Goal: Task Accomplishment & Management: Manage account settings

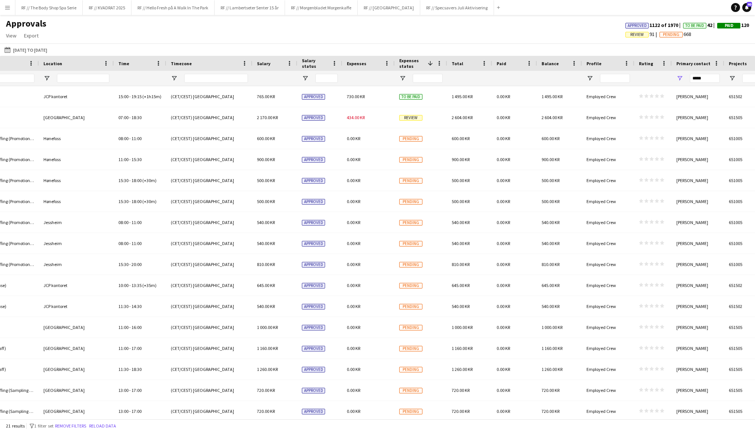
click at [413, 58] on span "Expenses status" at bounding box center [411, 63] width 25 height 11
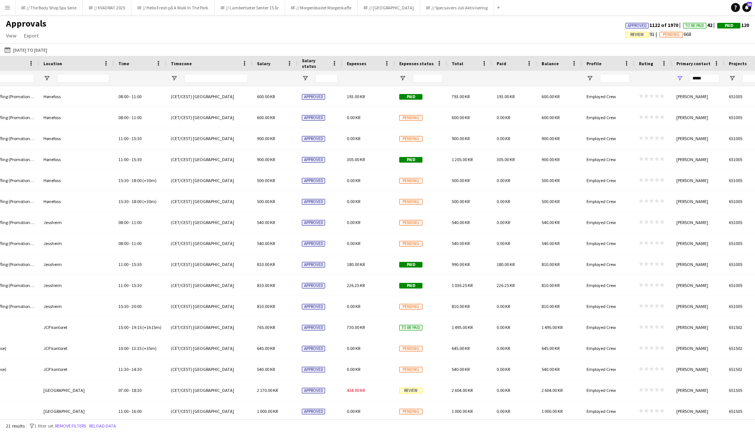
click at [413, 58] on div "Expenses status" at bounding box center [416, 63] width 34 height 11
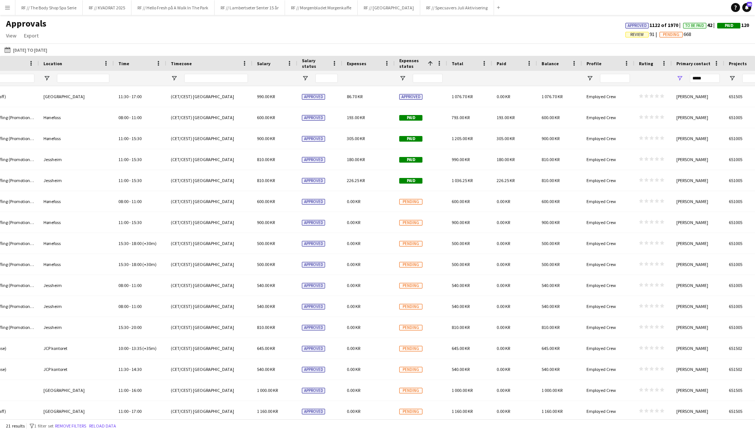
click at [413, 58] on span "Expenses status" at bounding box center [411, 63] width 25 height 11
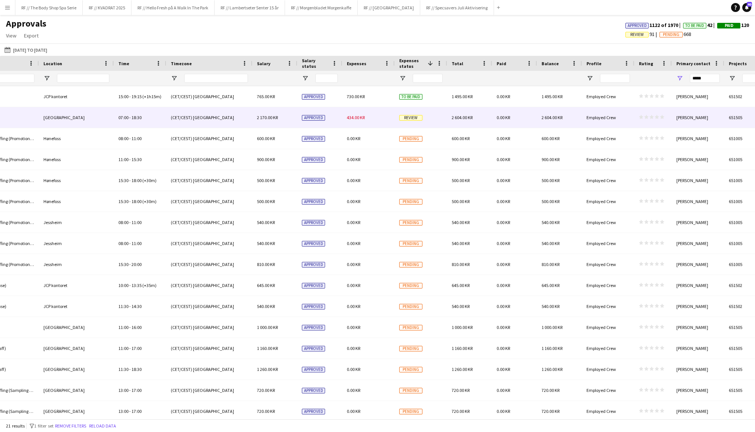
click at [376, 113] on div "434.00 KR" at bounding box center [368, 117] width 52 height 21
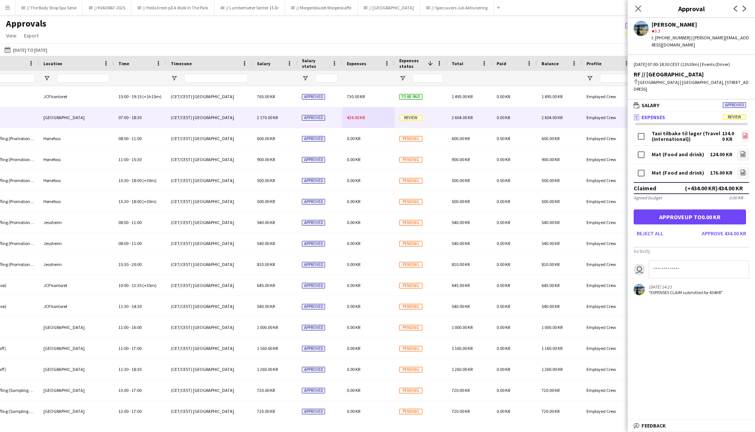
click at [743, 131] on link "file-image" at bounding box center [745, 136] width 8 height 12
click at [743, 151] on icon "file-image" at bounding box center [743, 154] width 6 height 6
click at [748, 167] on link "file-image" at bounding box center [743, 173] width 12 height 12
click at [637, 9] on icon at bounding box center [637, 8] width 7 height 7
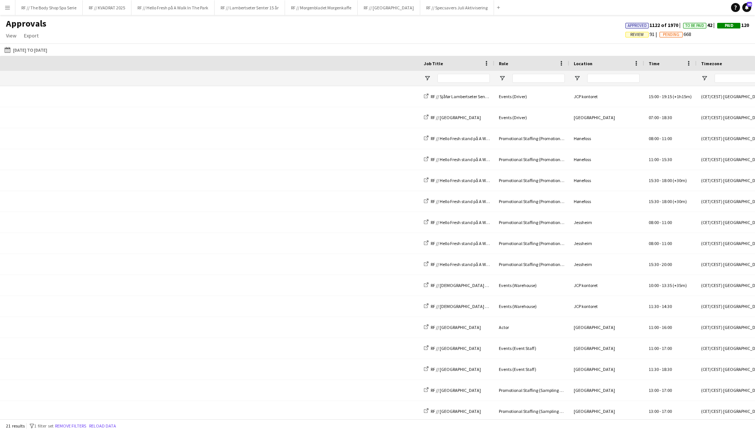
scroll to position [0, 530]
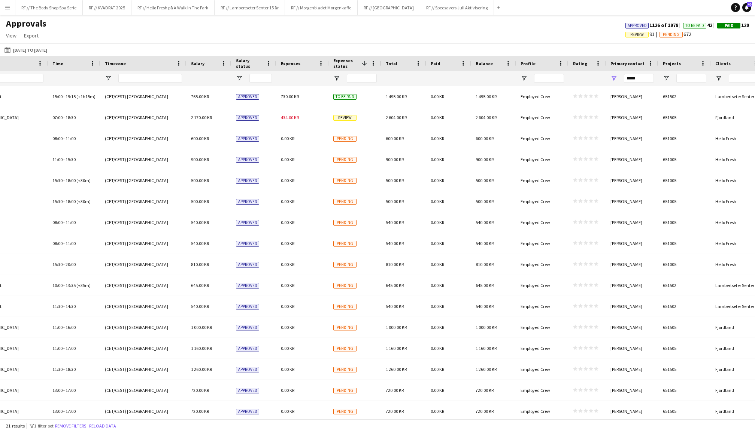
click at [349, 61] on span "Expenses status" at bounding box center [345, 63] width 25 height 11
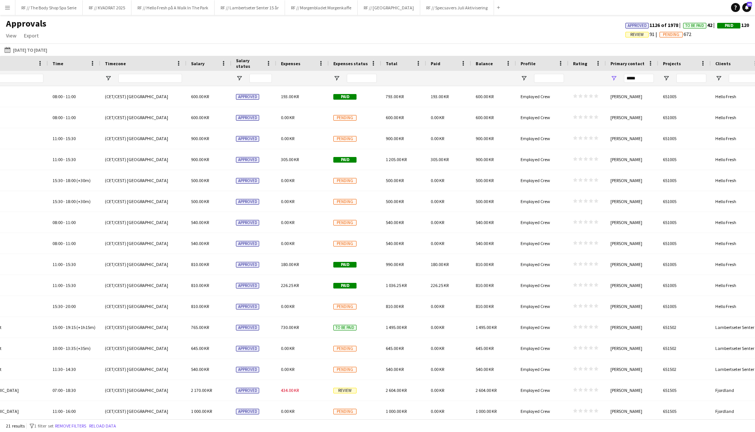
click at [349, 61] on span "Expenses status" at bounding box center [350, 64] width 34 height 6
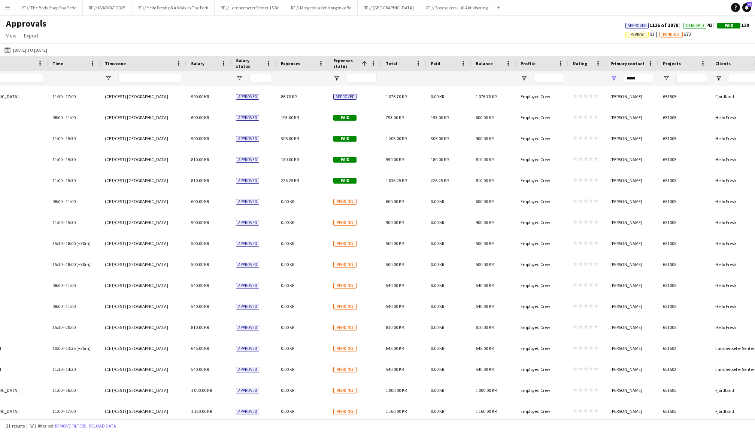
click at [349, 61] on span "Expenses status" at bounding box center [345, 63] width 25 height 11
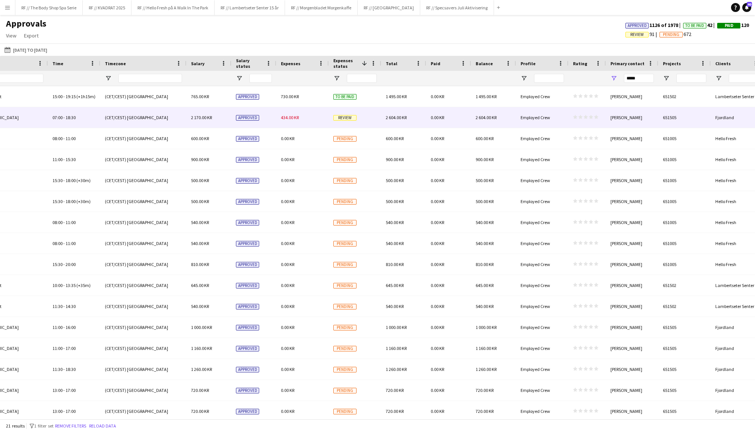
click at [295, 123] on div "434.00 KR" at bounding box center [302, 117] width 52 height 21
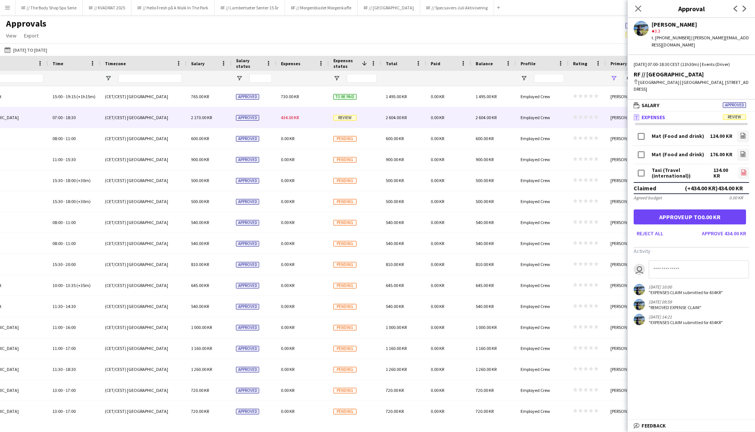
click at [744, 169] on icon "file-image" at bounding box center [743, 172] width 6 height 6
click at [734, 227] on button "Approve 434.00 KR" at bounding box center [723, 233] width 50 height 12
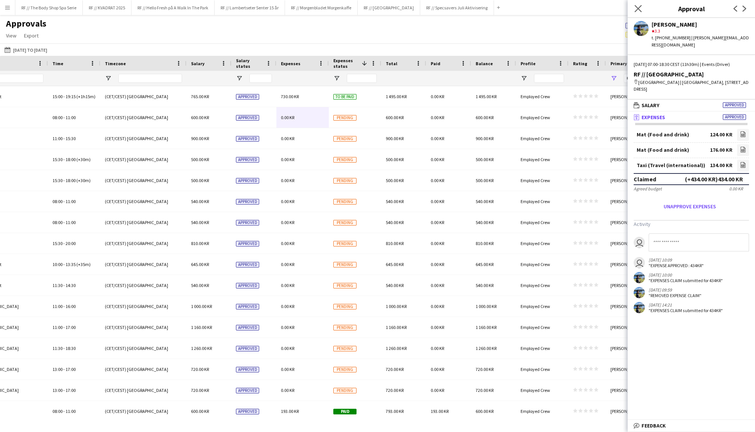
click at [634, 9] on icon "Close pop-in" at bounding box center [637, 8] width 7 height 7
